Goal: Navigation & Orientation: Find specific page/section

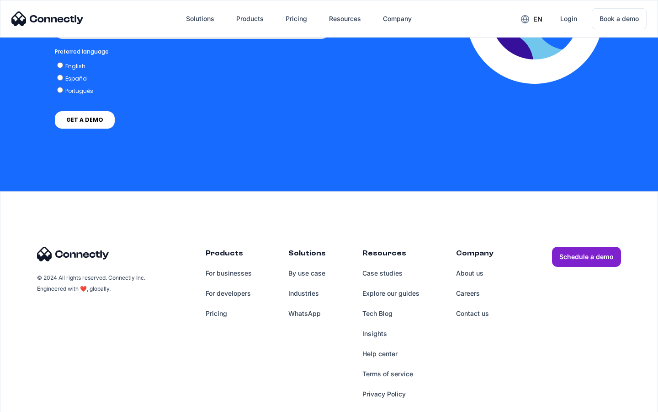
scroll to position [2009, 0]
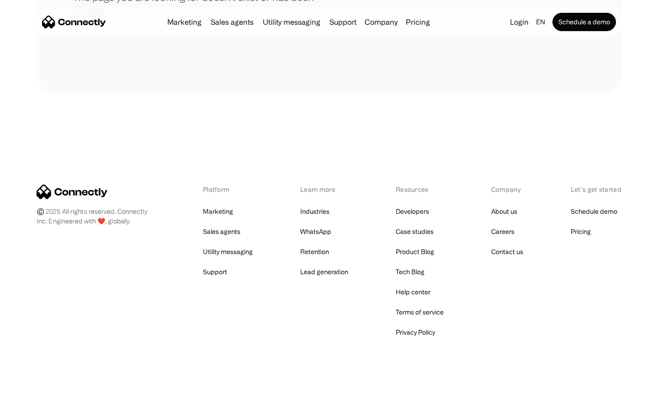
scroll to position [167, 0]
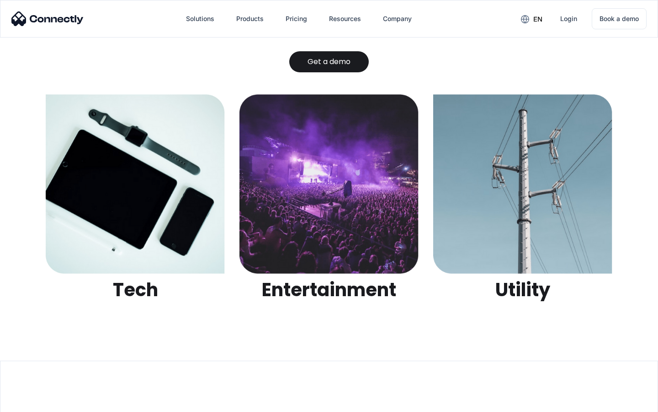
scroll to position [2885, 0]
